Goal: Check status

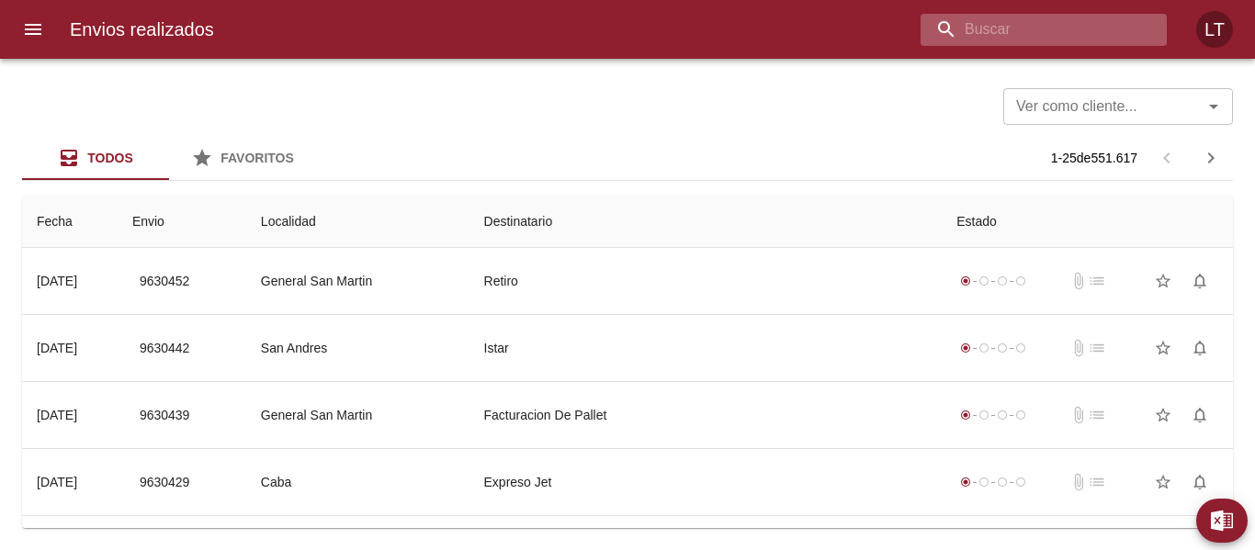
click at [1064, 34] on input "buscar" at bounding box center [1027, 30] width 215 height 32
paste input "9607597"
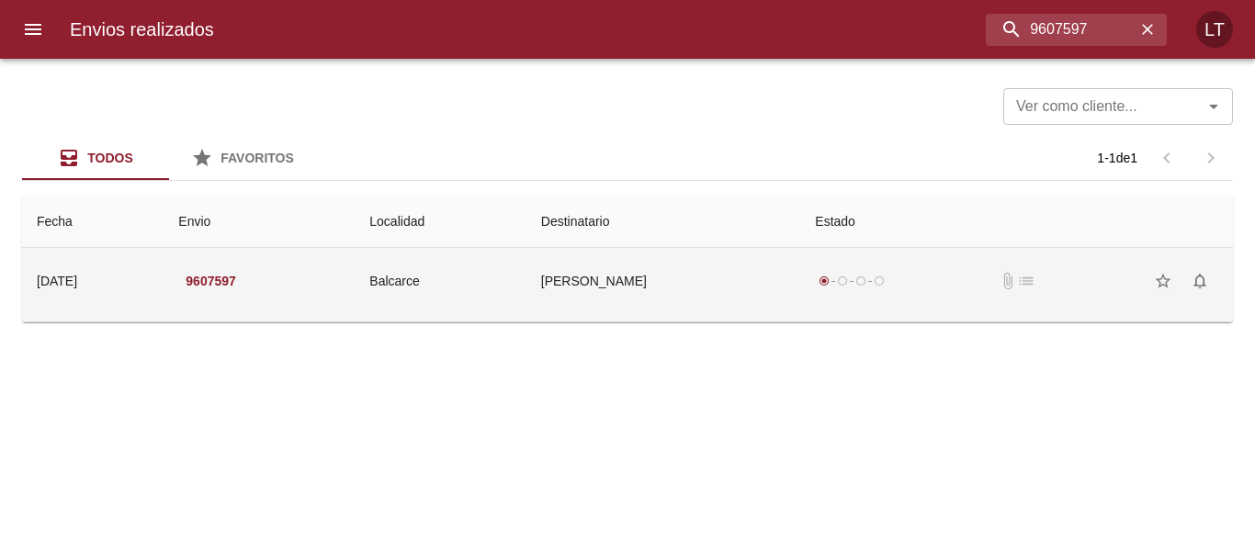
click at [644, 283] on td "[PERSON_NAME]" at bounding box center [663, 281] width 275 height 66
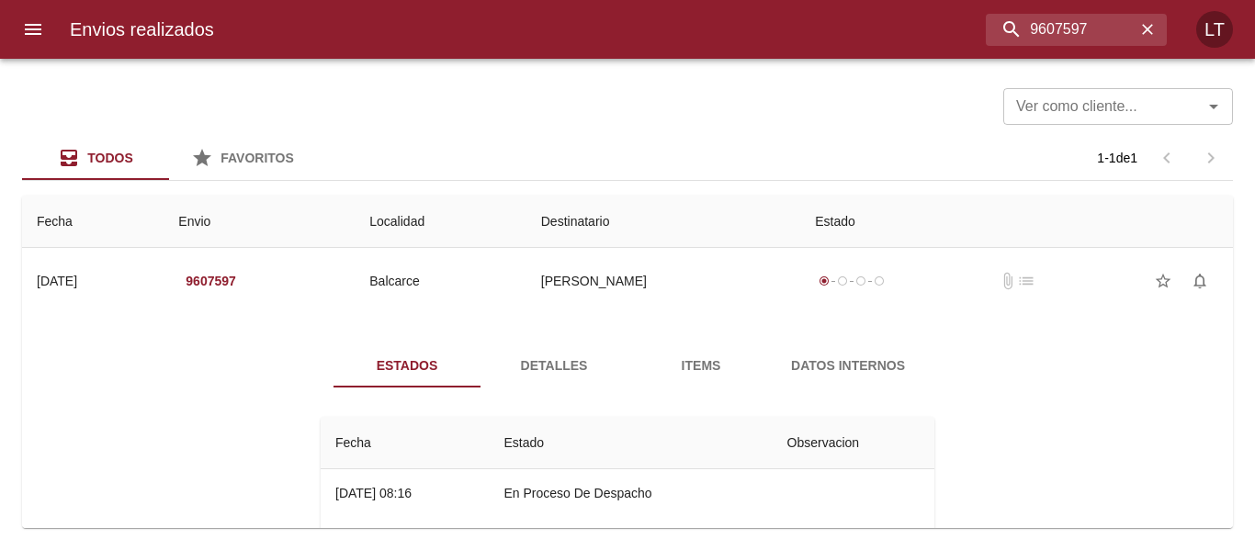
scroll to position [74, 0]
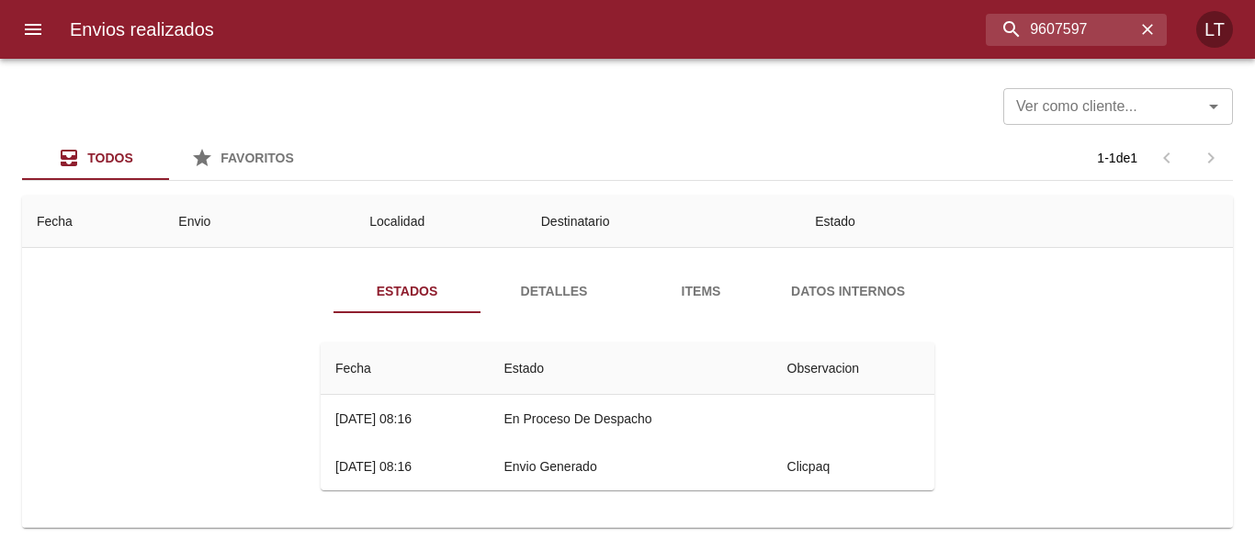
click at [543, 303] on button "Detalles" at bounding box center [553, 291] width 147 height 44
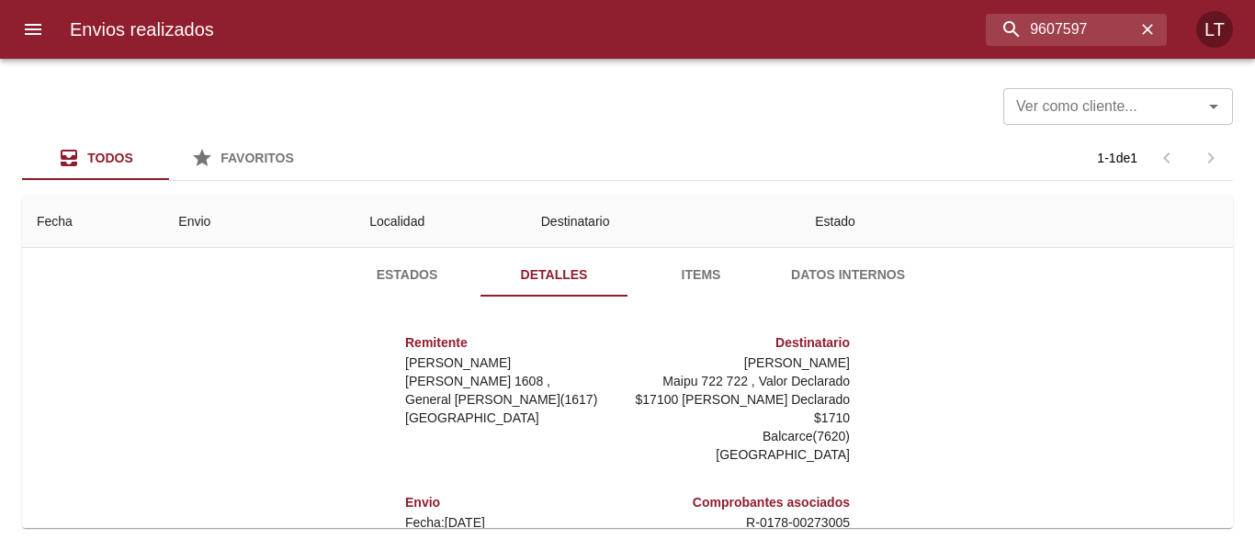
scroll to position [0, 0]
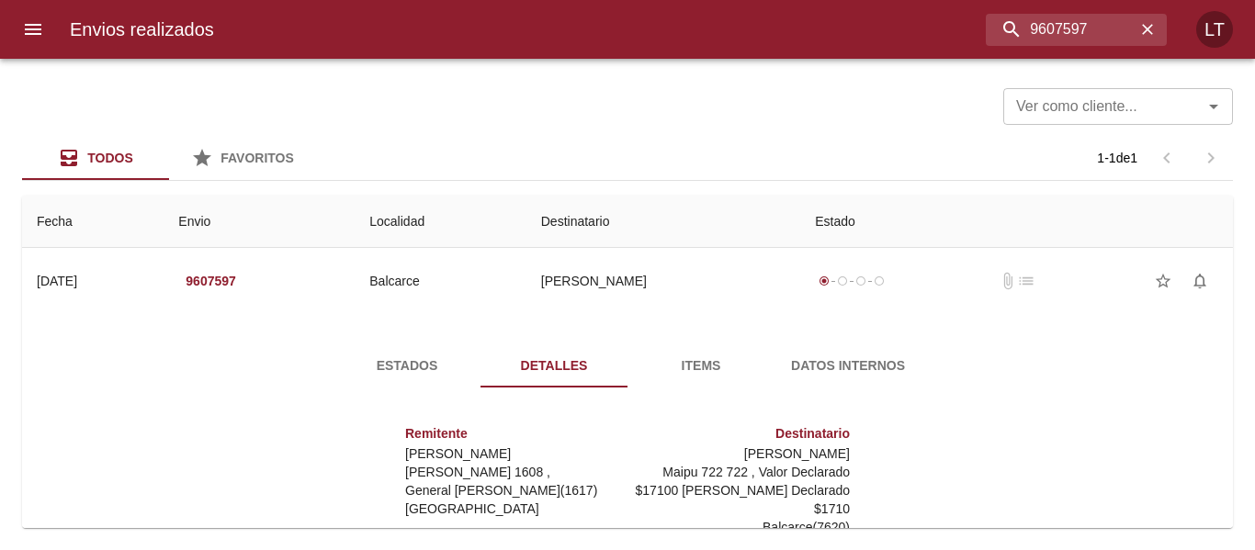
click at [438, 363] on span "Estados" at bounding box center [406, 366] width 125 height 23
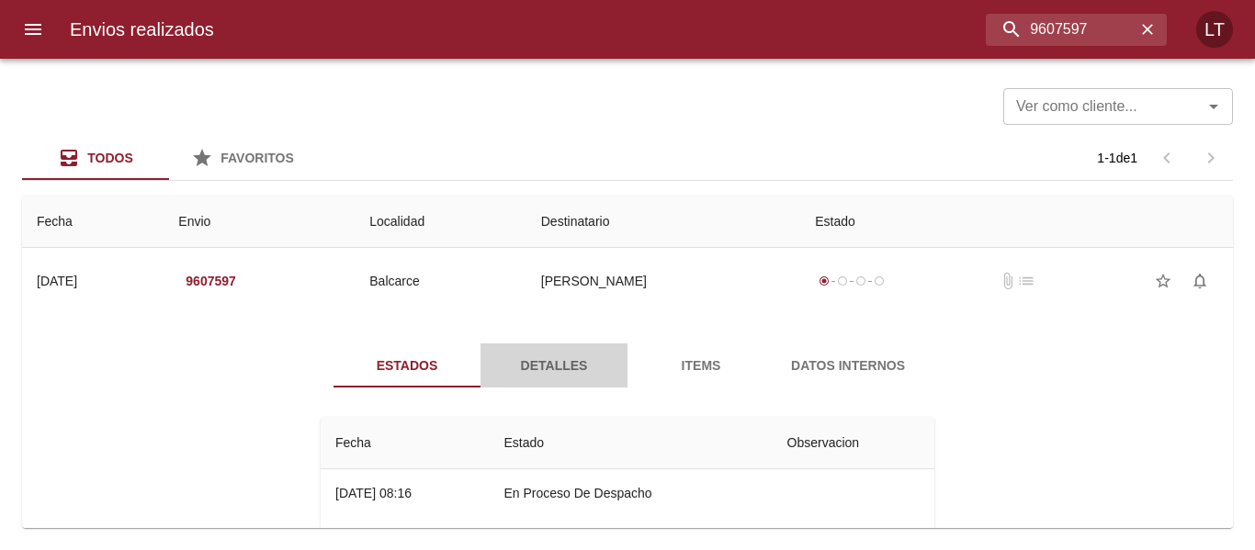
click at [518, 365] on span "Detalles" at bounding box center [553, 366] width 125 height 23
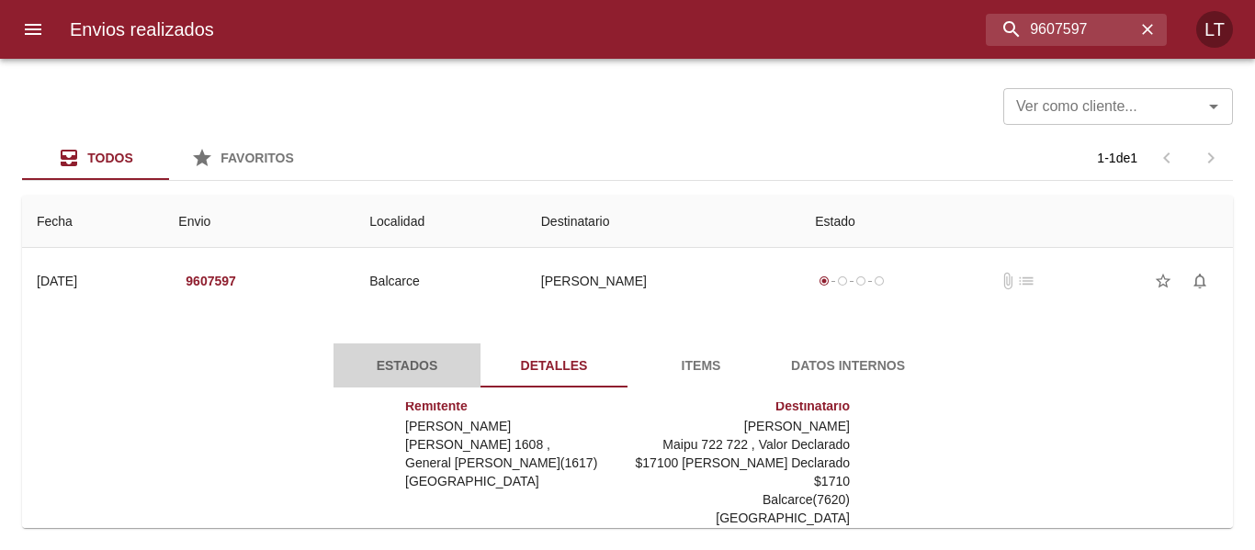
click at [415, 360] on span "Estados" at bounding box center [406, 366] width 125 height 23
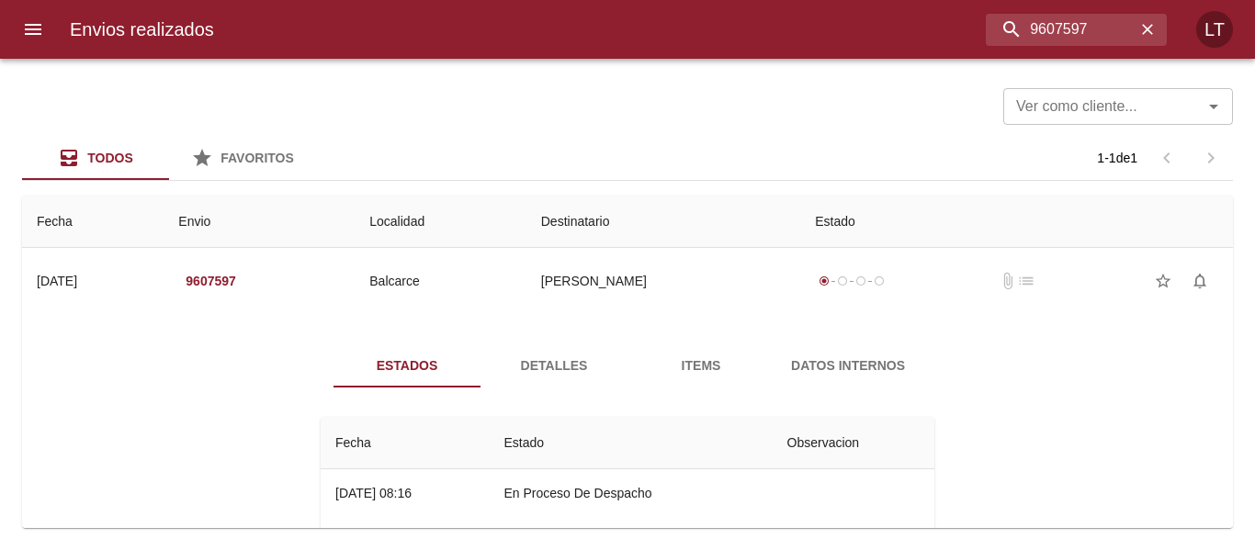
click at [509, 350] on button "Detalles" at bounding box center [553, 366] width 147 height 44
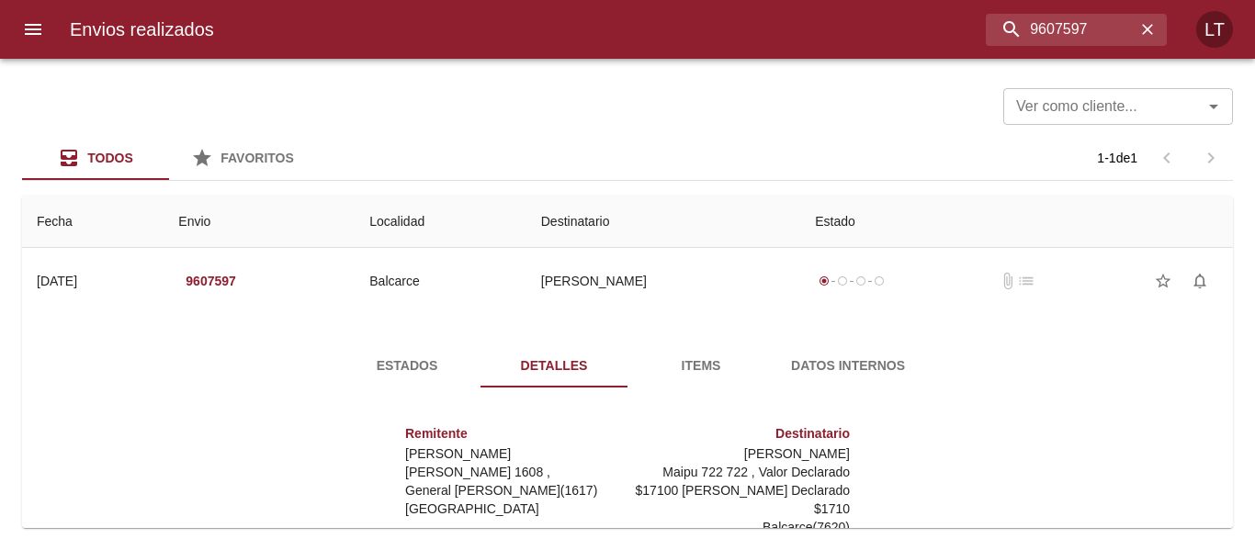
click at [426, 350] on button "Estados" at bounding box center [406, 366] width 147 height 44
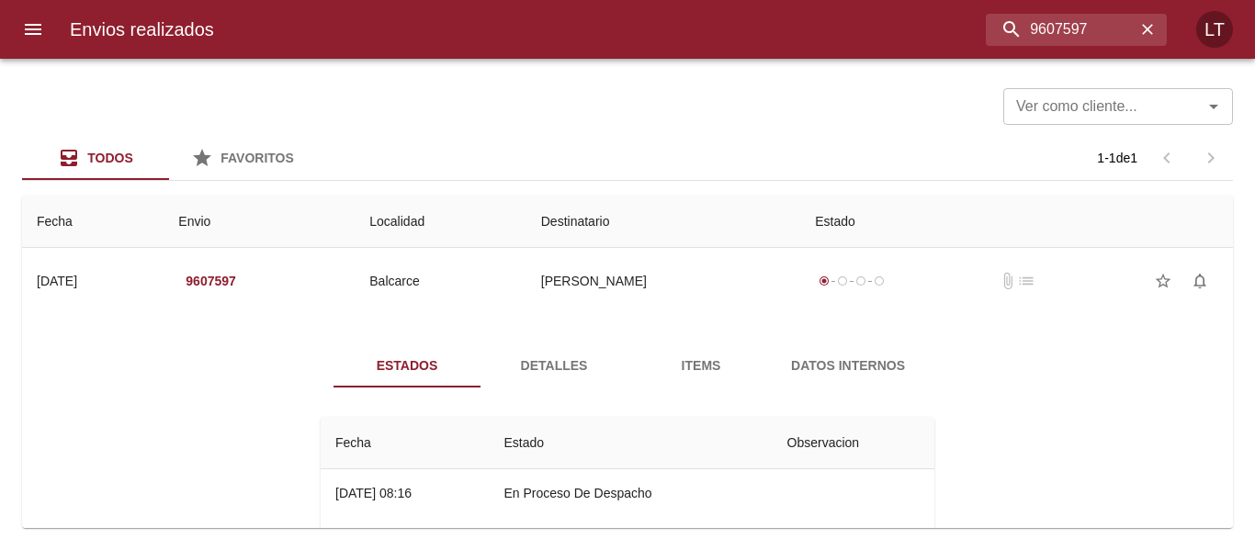
scroll to position [74, 0]
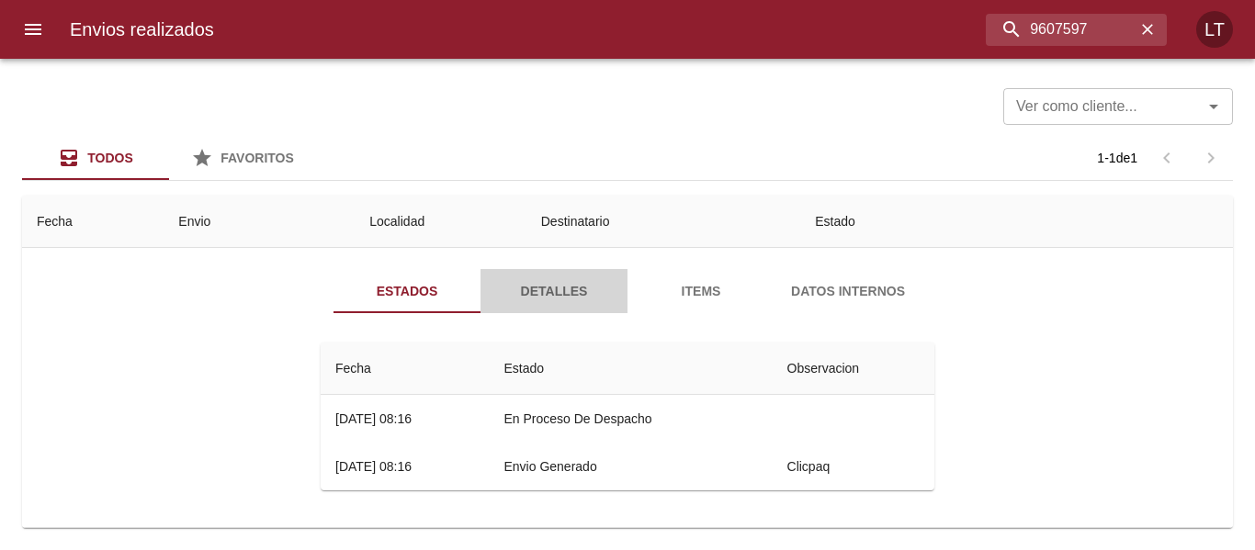
click at [524, 302] on span "Detalles" at bounding box center [553, 291] width 125 height 23
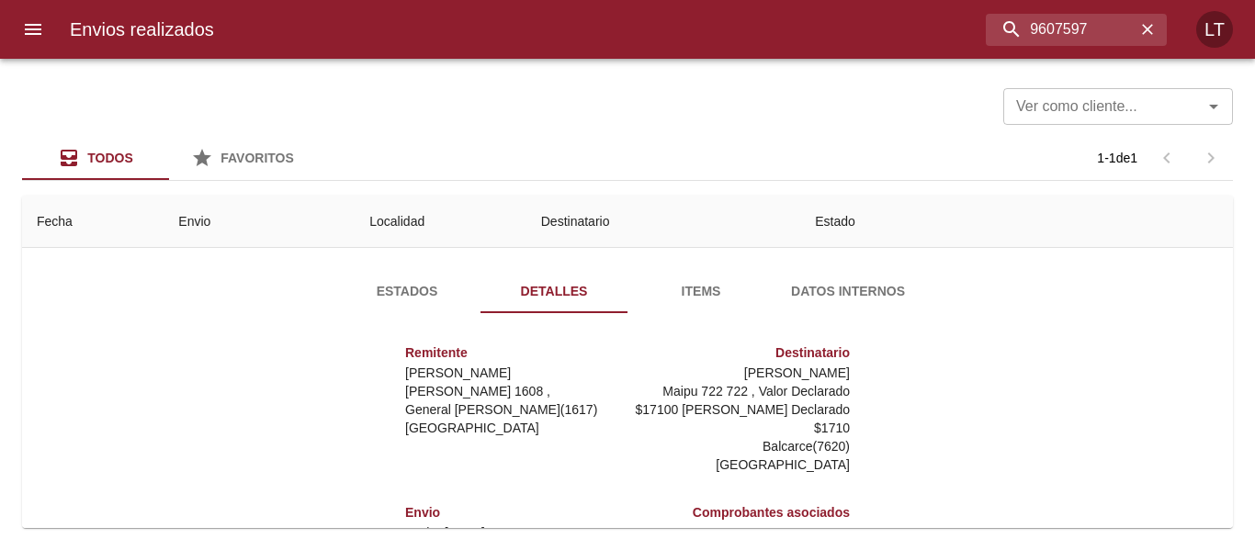
scroll to position [0, 0]
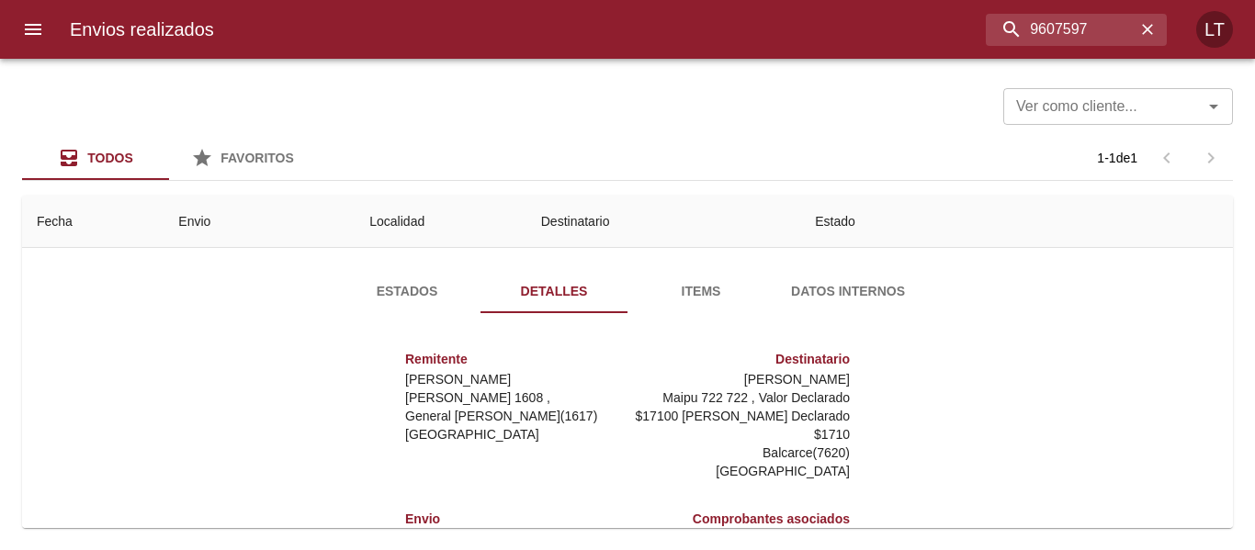
click at [373, 305] on button "Estados" at bounding box center [406, 291] width 147 height 44
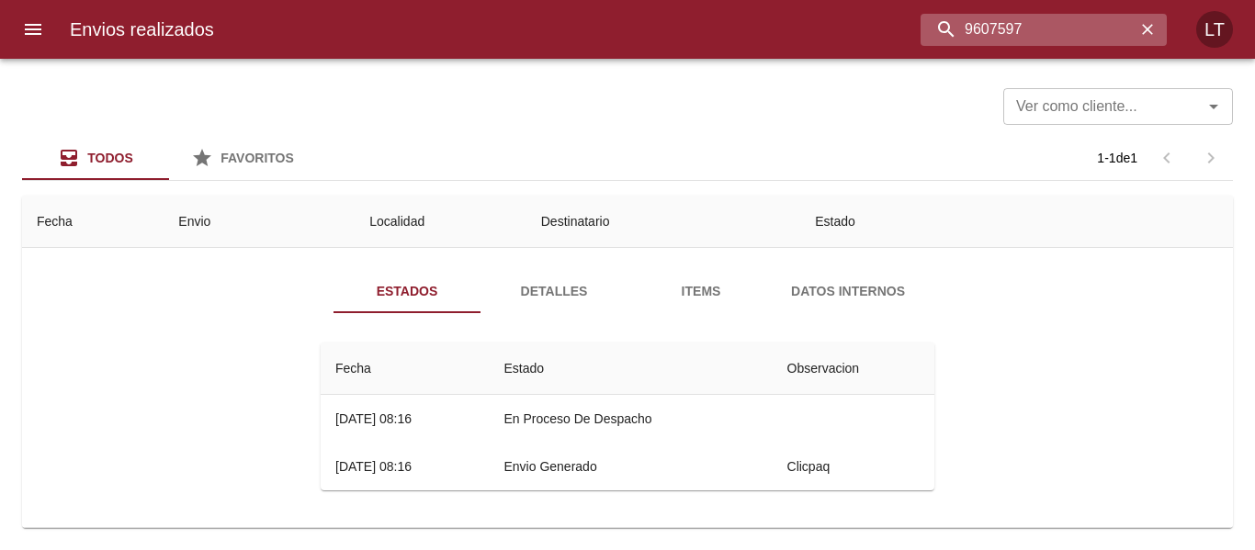
click at [1036, 22] on input "9607597" at bounding box center [1027, 30] width 215 height 32
paste input "13145"
type input "9613145"
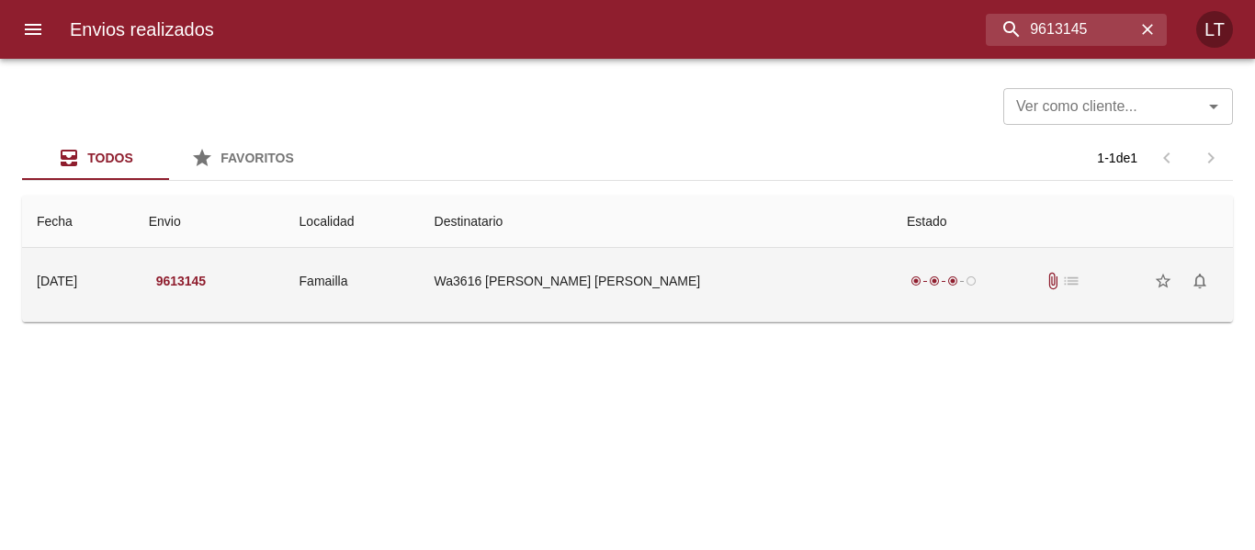
click at [658, 281] on td "Wa3616 [PERSON_NAME] [PERSON_NAME]" at bounding box center [656, 281] width 472 height 66
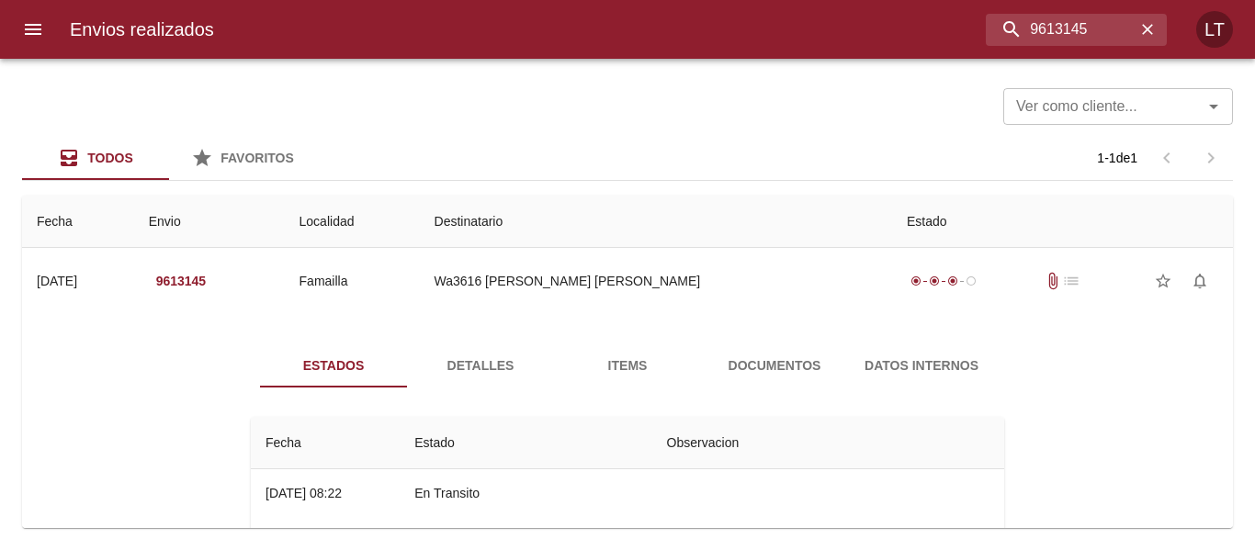
click at [442, 366] on span "Detalles" at bounding box center [480, 366] width 125 height 23
